Goal: Task Accomplishment & Management: Manage account settings

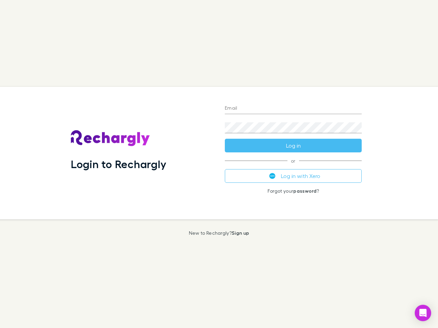
click at [219, 164] on div "Login to Rechargly" at bounding box center [142, 153] width 154 height 133
click at [293, 109] on input "Email" at bounding box center [293, 108] width 137 height 11
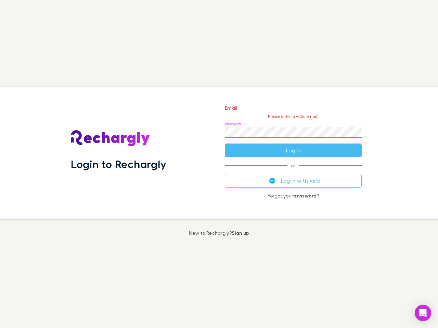
click at [293, 146] on form "Email Please enter a valid email. Password Log in" at bounding box center [293, 128] width 137 height 60
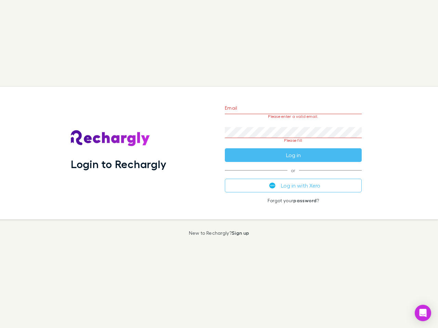
click at [293, 176] on div "Email Please enter a valid email. Password Please fill Log in or Log in with Xe…" at bounding box center [293, 153] width 148 height 133
click at [423, 313] on icon "Open Intercom Messenger" at bounding box center [422, 313] width 7 height 8
